Goal: Task Accomplishment & Management: Manage account settings

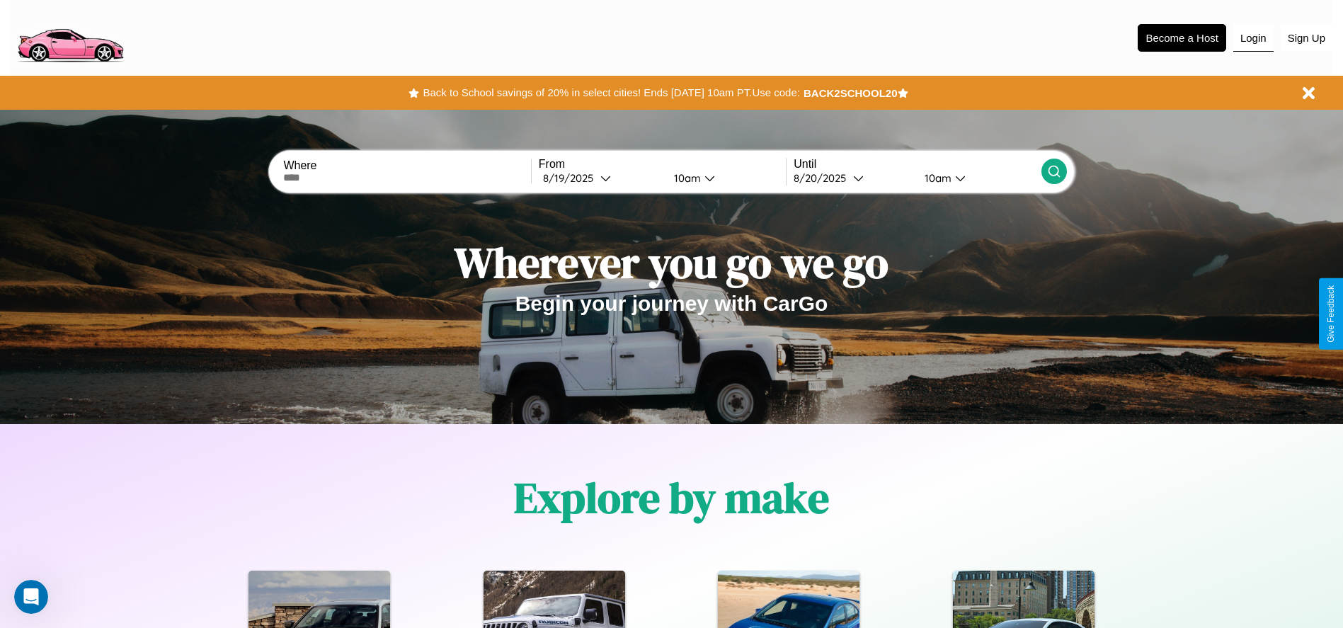
click at [1253, 38] on button "Login" at bounding box center [1253, 38] width 40 height 27
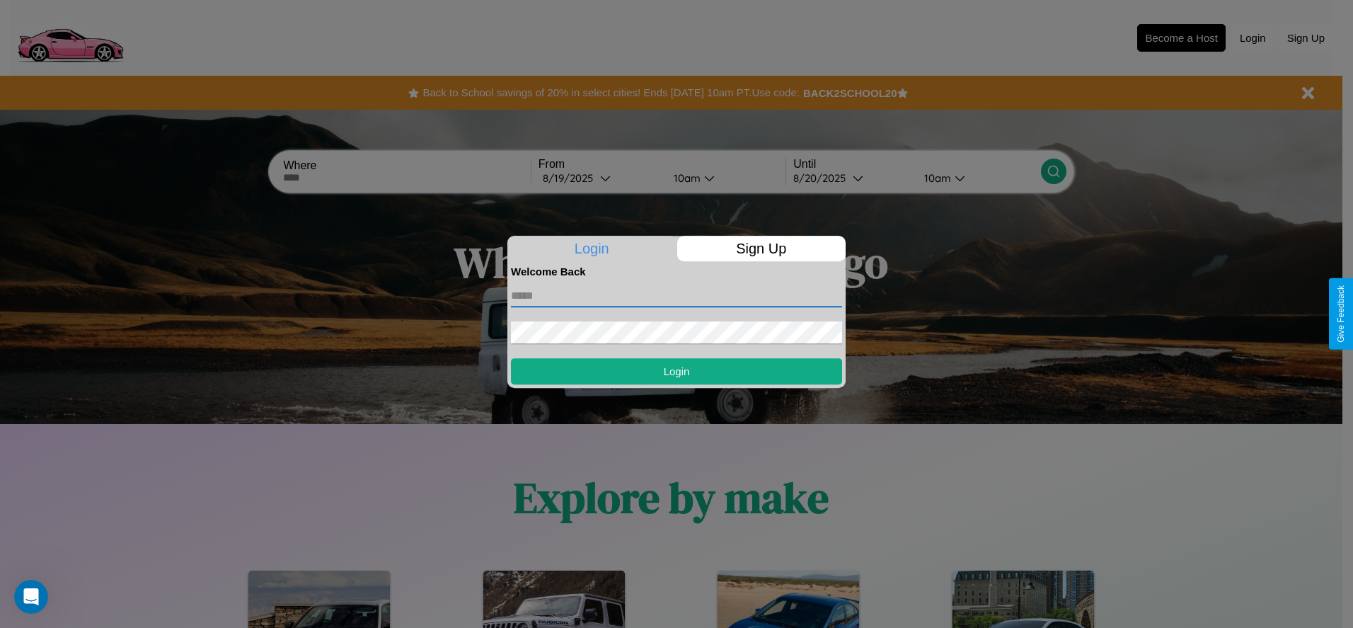
click at [677, 295] on input "text" at bounding box center [676, 296] width 331 height 23
type input "**********"
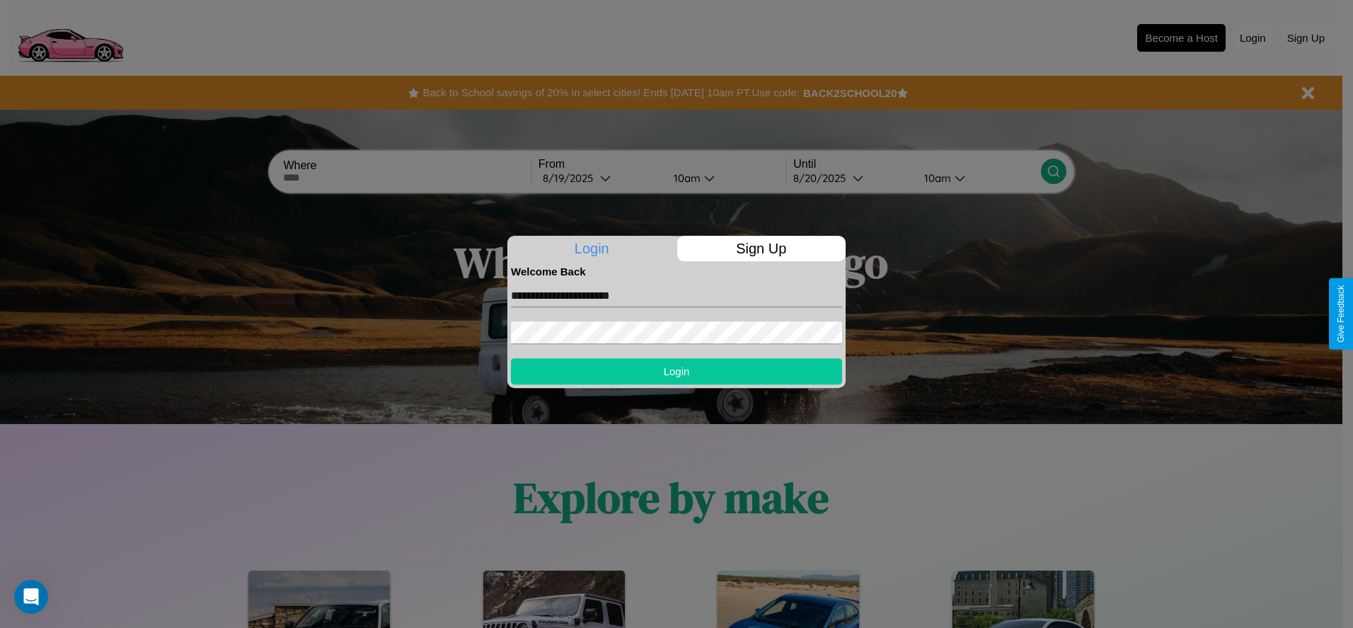
click at [677, 371] on button "Login" at bounding box center [676, 371] width 331 height 26
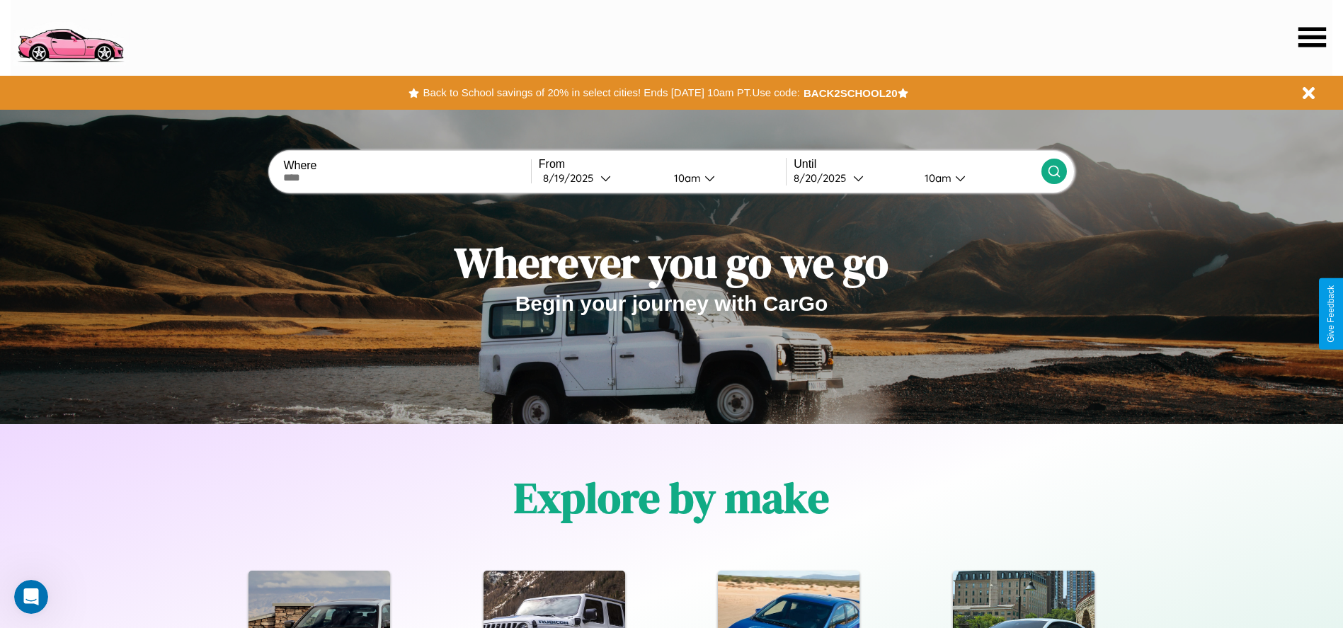
click at [1312, 37] on icon at bounding box center [1312, 37] width 28 height 20
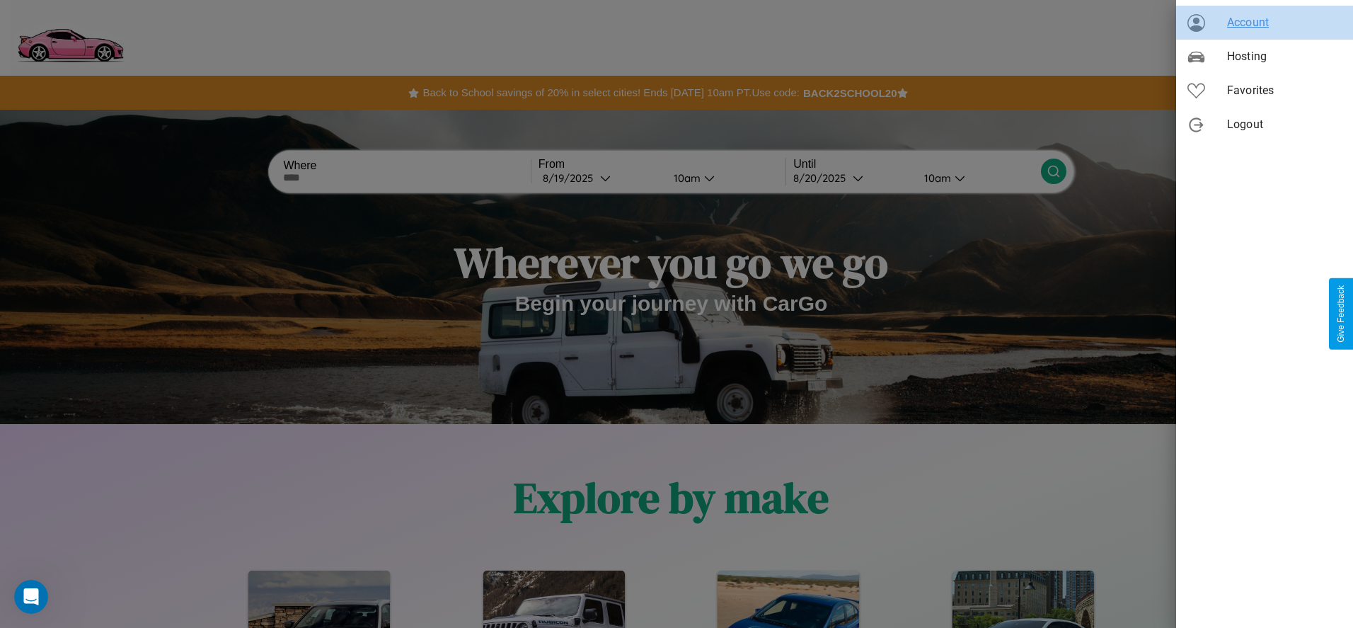
click at [1265, 23] on span "Account" at bounding box center [1284, 22] width 115 height 17
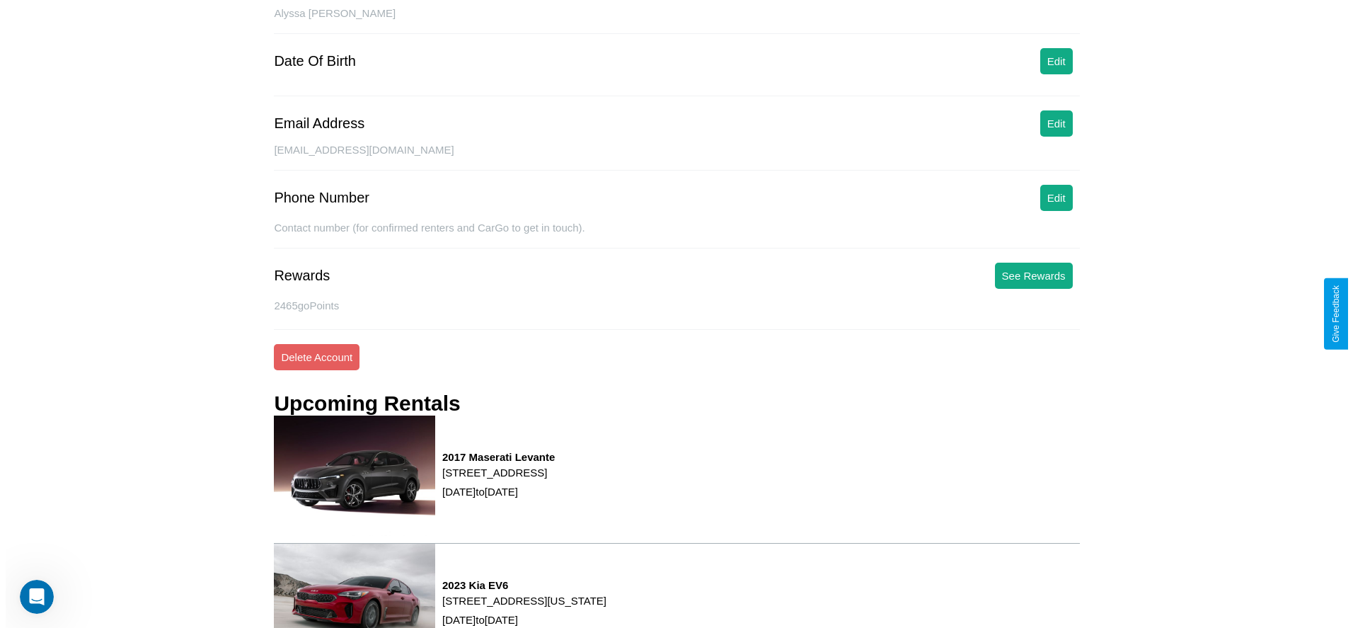
scroll to position [191, 0]
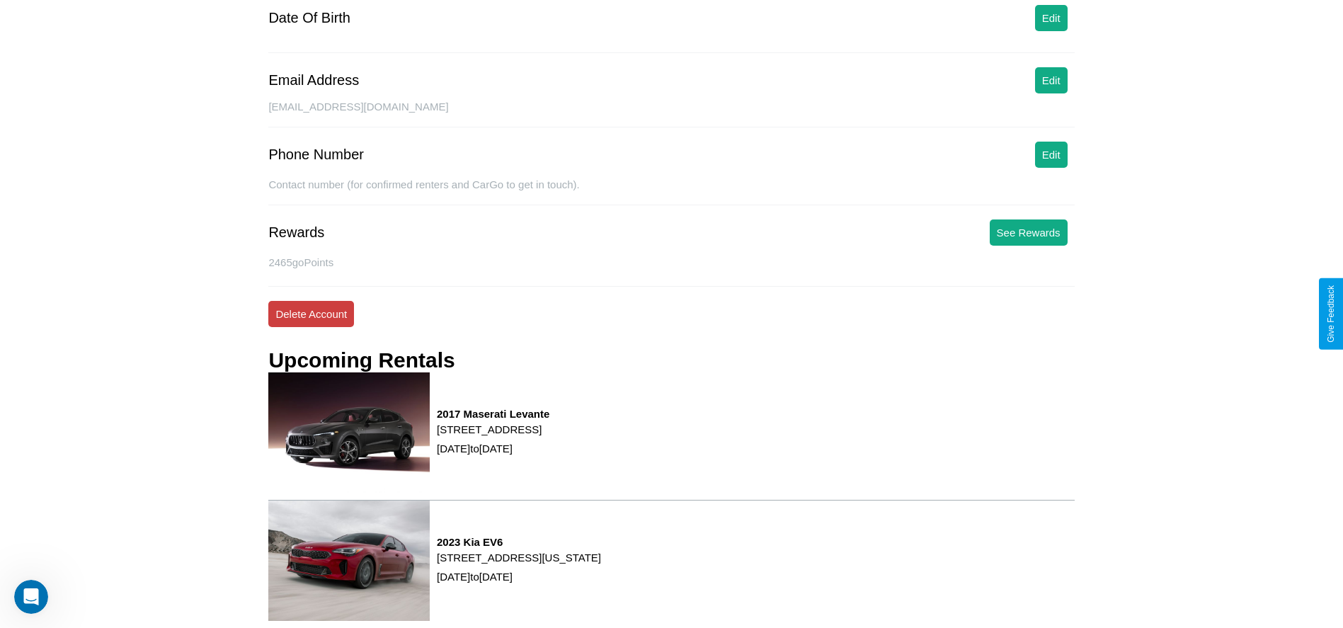
click at [311, 314] on button "Delete Account" at bounding box center [311, 314] width 86 height 26
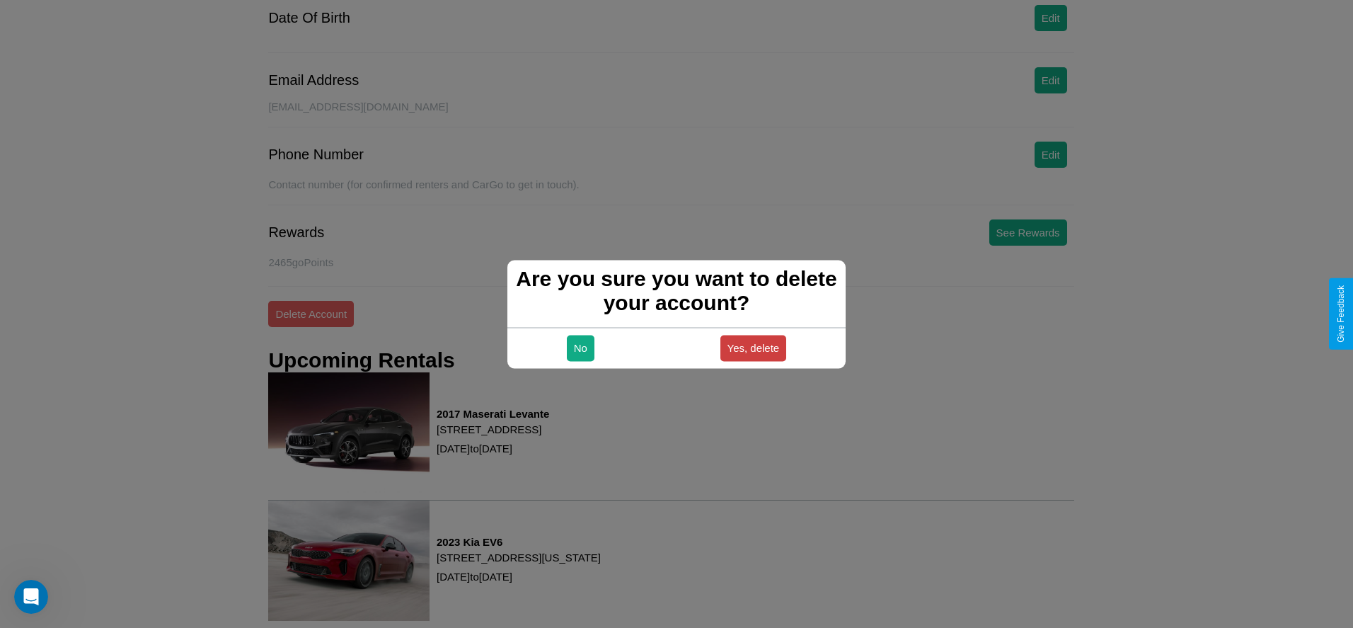
click at [753, 348] on button "Yes, delete" at bounding box center [754, 348] width 67 height 26
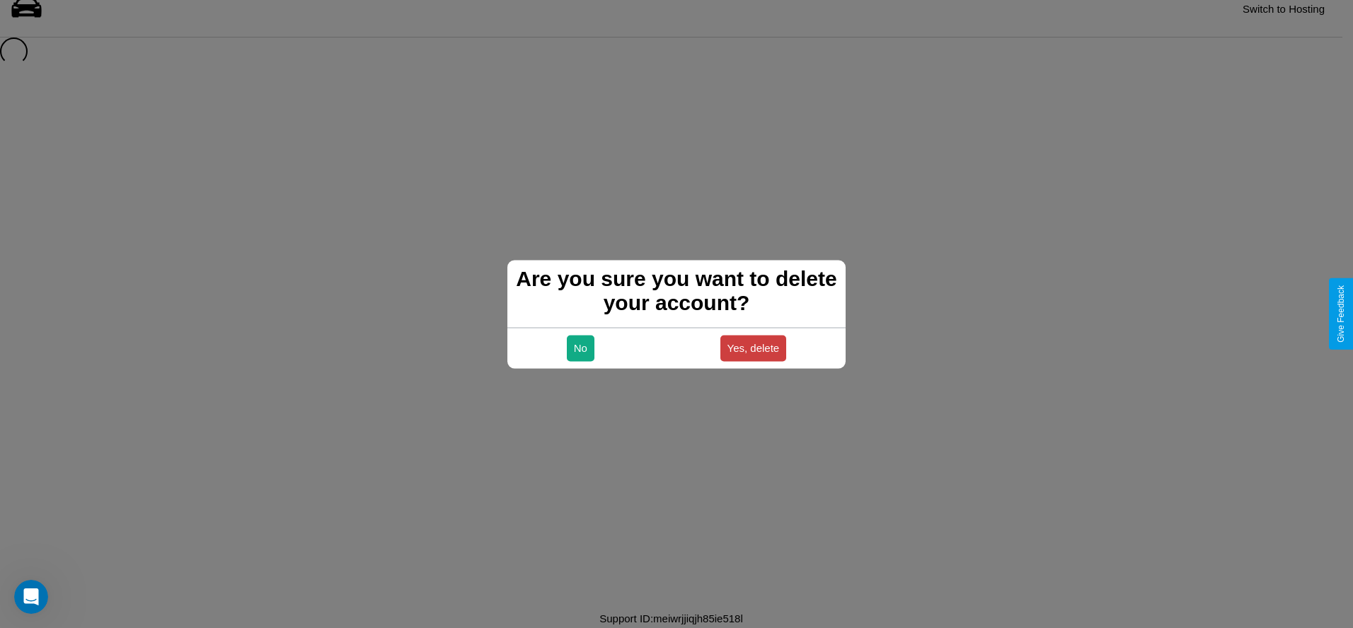
scroll to position [19, 0]
